Goal: Find specific fact: Find specific fact

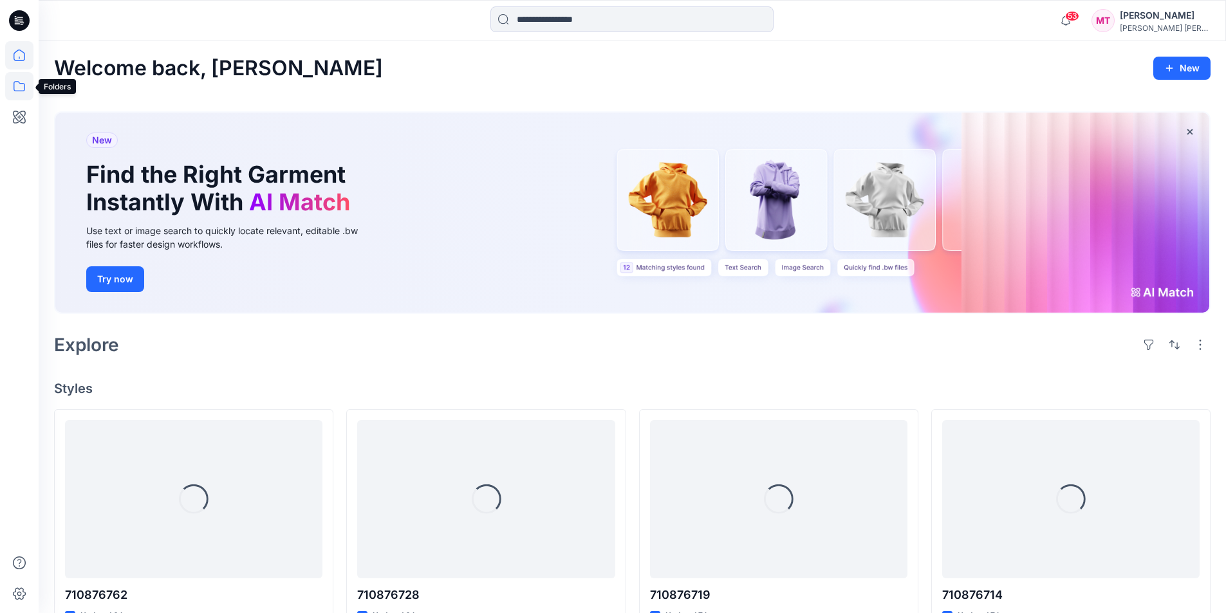
click at [21, 91] on icon at bounding box center [19, 86] width 28 height 28
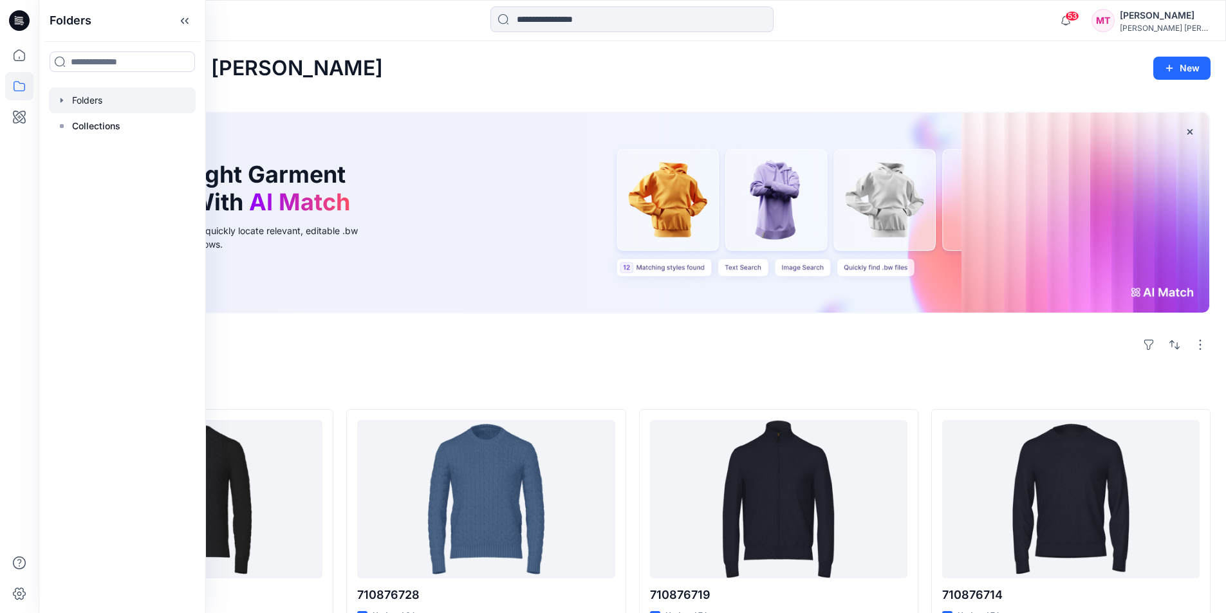
click at [60, 103] on icon "button" at bounding box center [62, 100] width 10 height 10
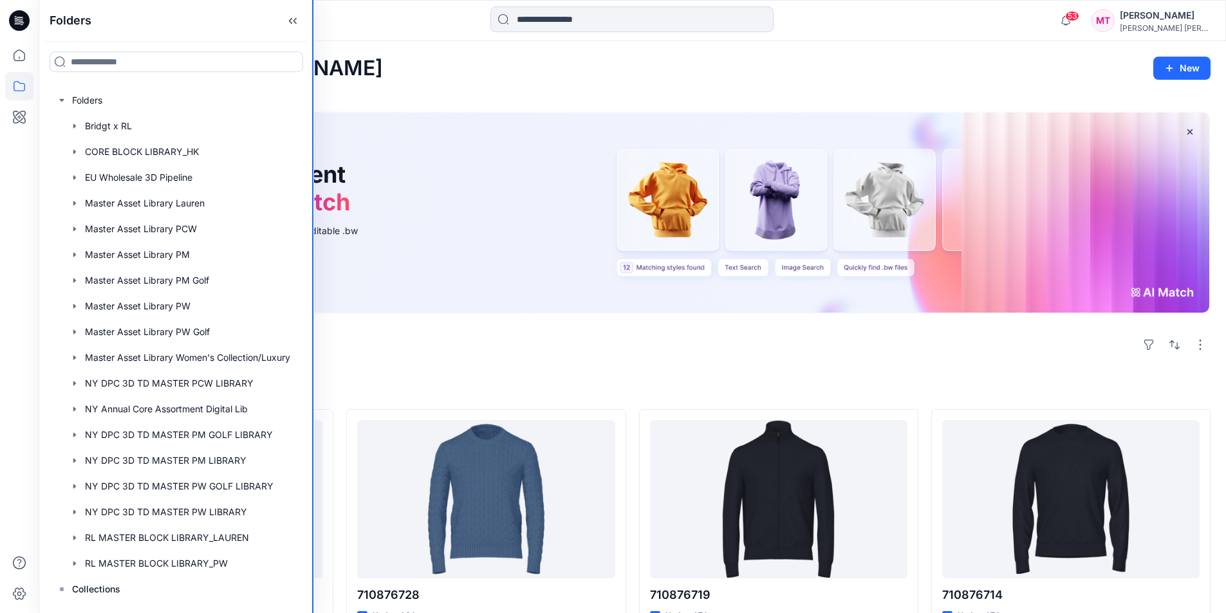
drag, startPoint x: 204, startPoint y: 156, endPoint x: 314, endPoint y: 174, distance: 111.5
click at [314, 174] on div "Folders Folders Bridgt x RL CORE BLOCK LIBRARY_HK EU Wholesale 3D Pipeline Mast…" at bounding box center [613, 585] width 1226 height 1170
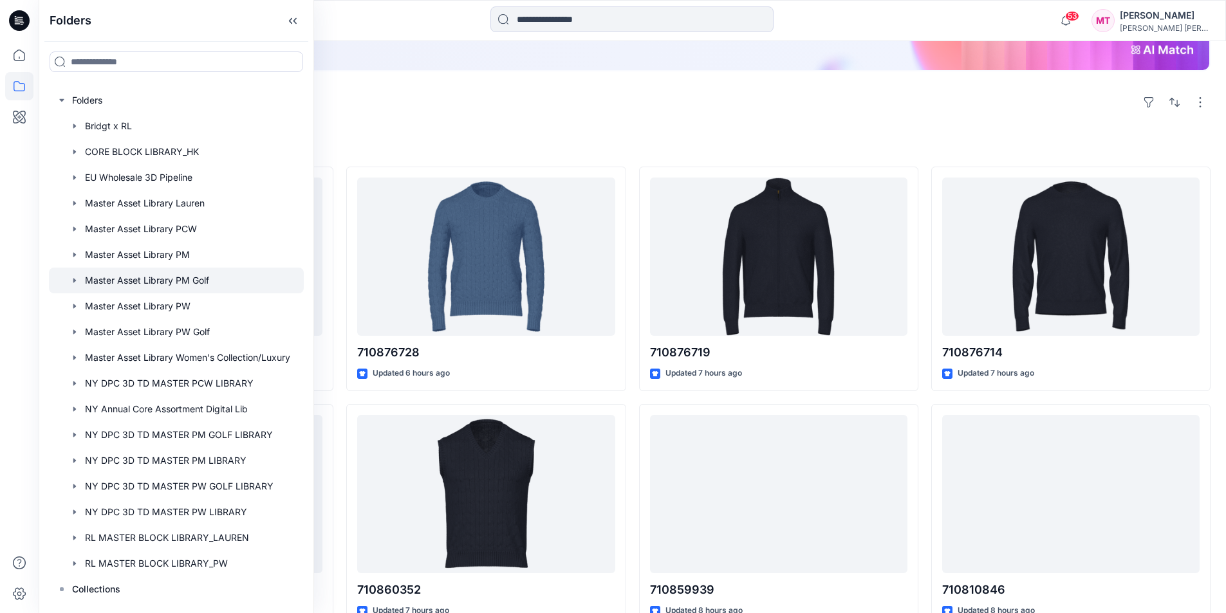
scroll to position [257, 0]
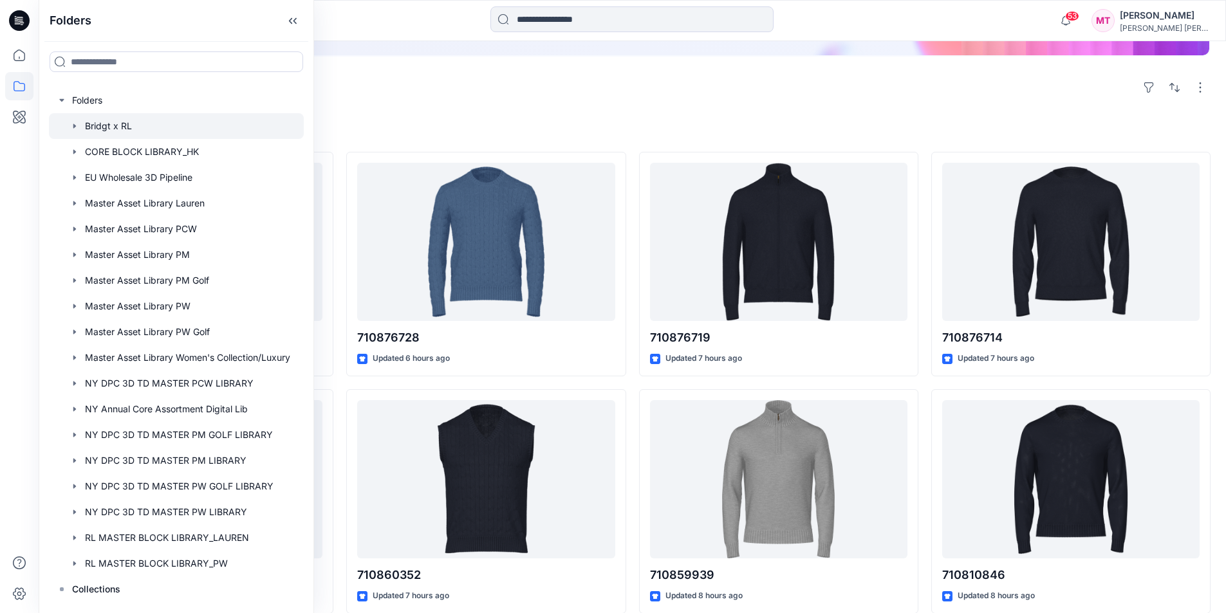
click at [72, 126] on icon "button" at bounding box center [74, 126] width 10 height 10
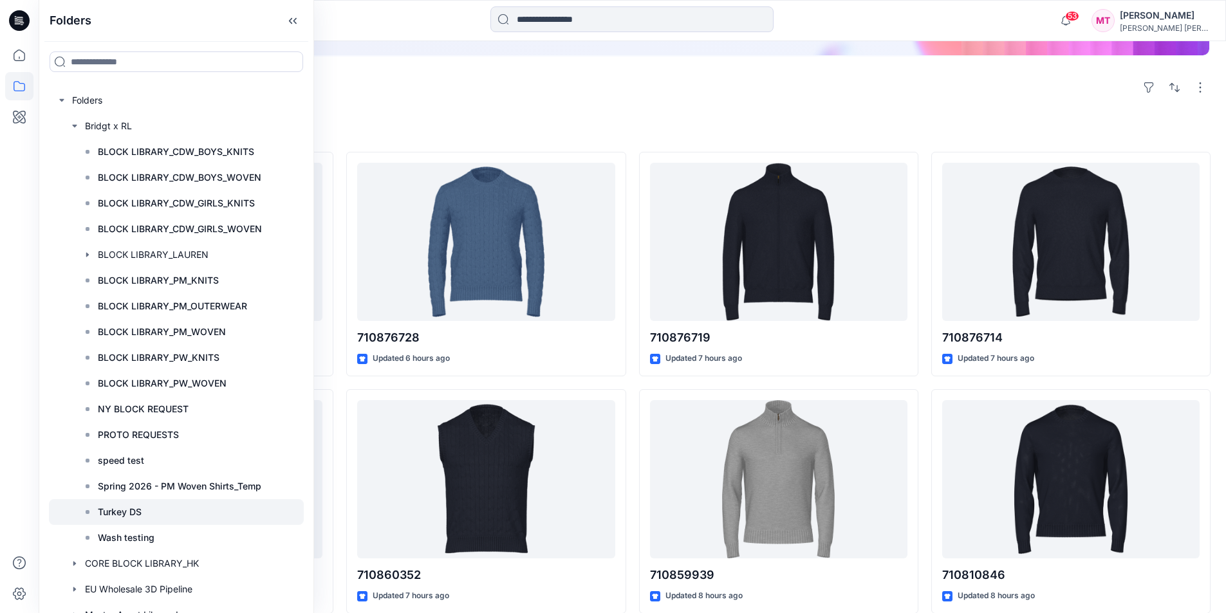
click at [160, 516] on div at bounding box center [176, 512] width 255 height 26
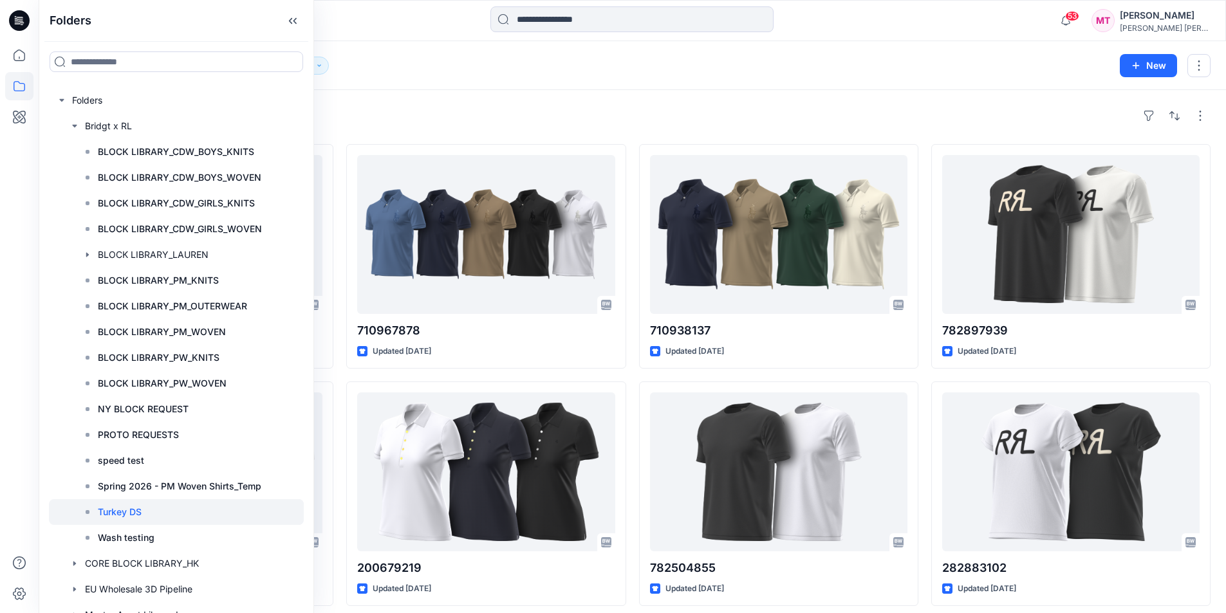
click at [623, 70] on div "Folders Bridgt x RL Turkey DS 3" at bounding box center [582, 66] width 1056 height 18
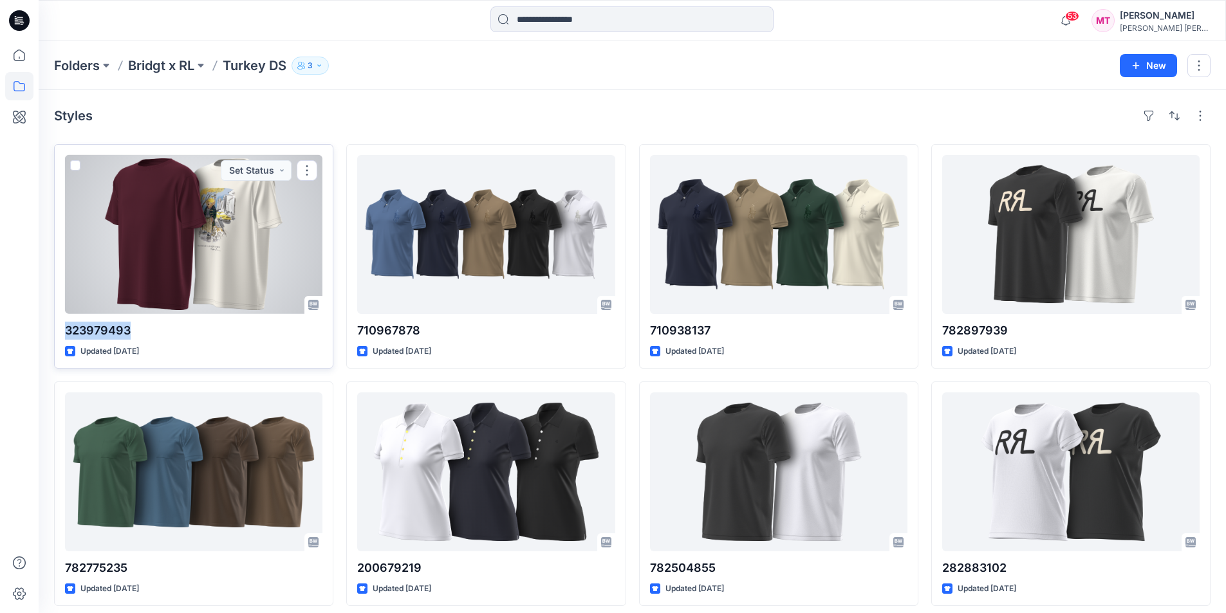
drag, startPoint x: 65, startPoint y: 326, endPoint x: 128, endPoint y: 330, distance: 63.2
click at [128, 330] on p "323979493" at bounding box center [193, 331] width 257 height 18
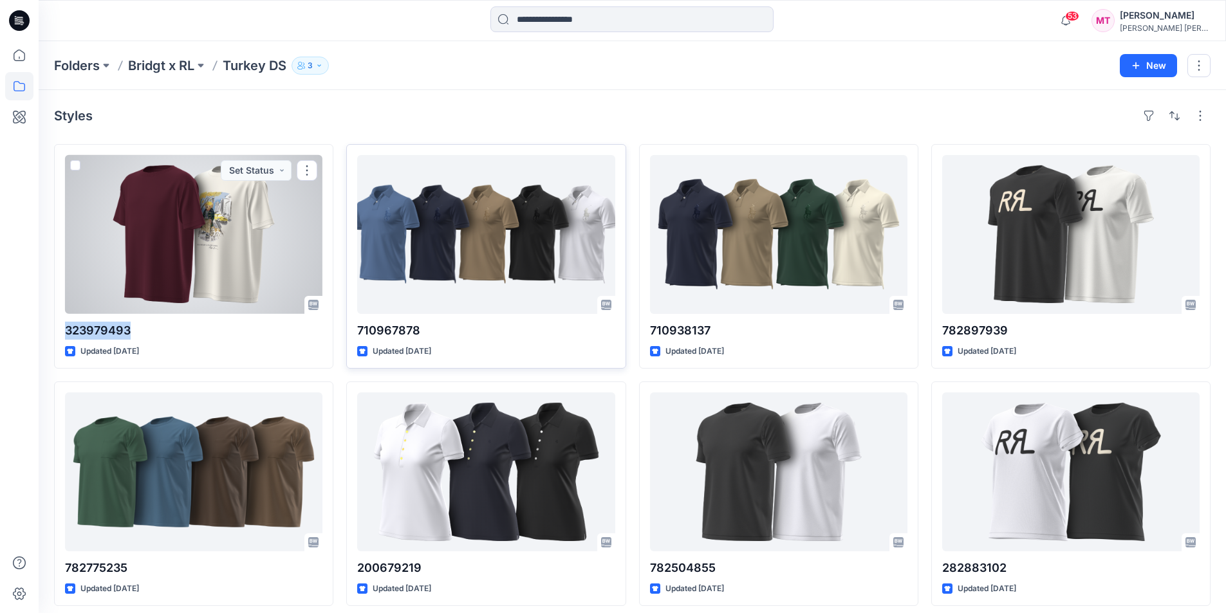
copy p "323979493"
